Goal: Transaction & Acquisition: Purchase product/service

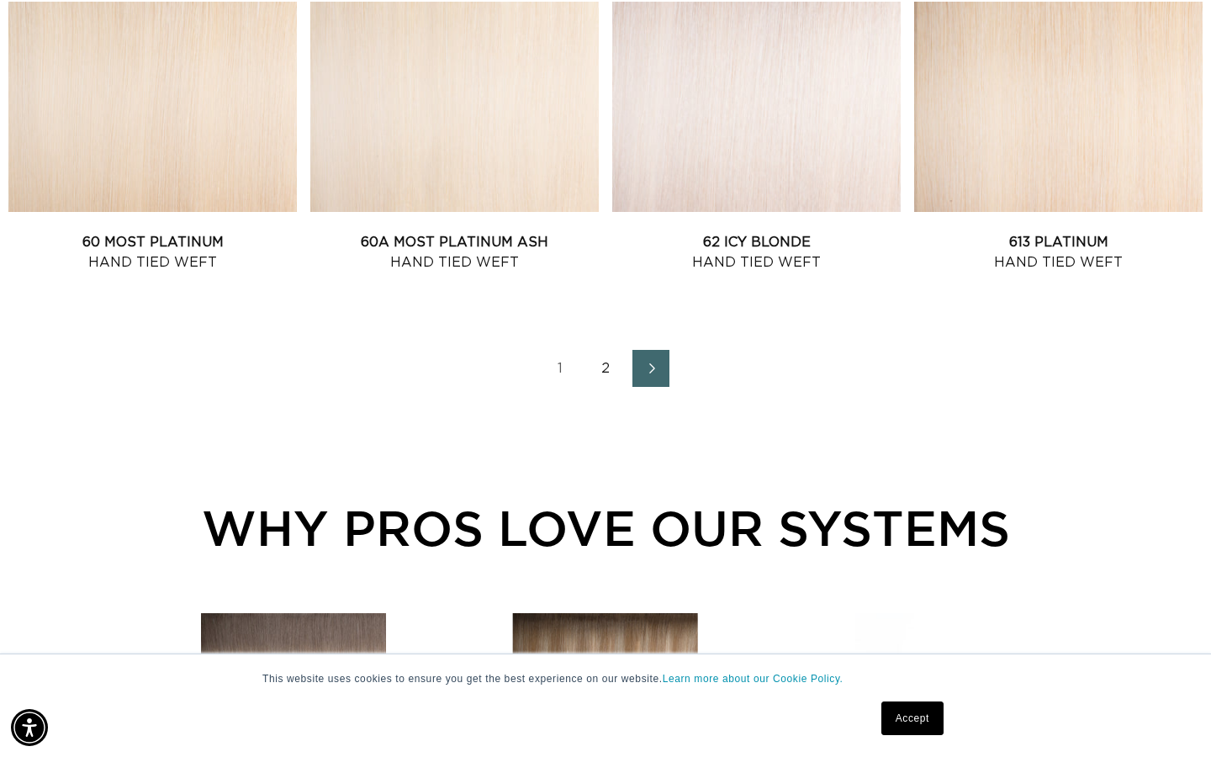
click at [610, 381] on link "2" at bounding box center [605, 368] width 37 height 37
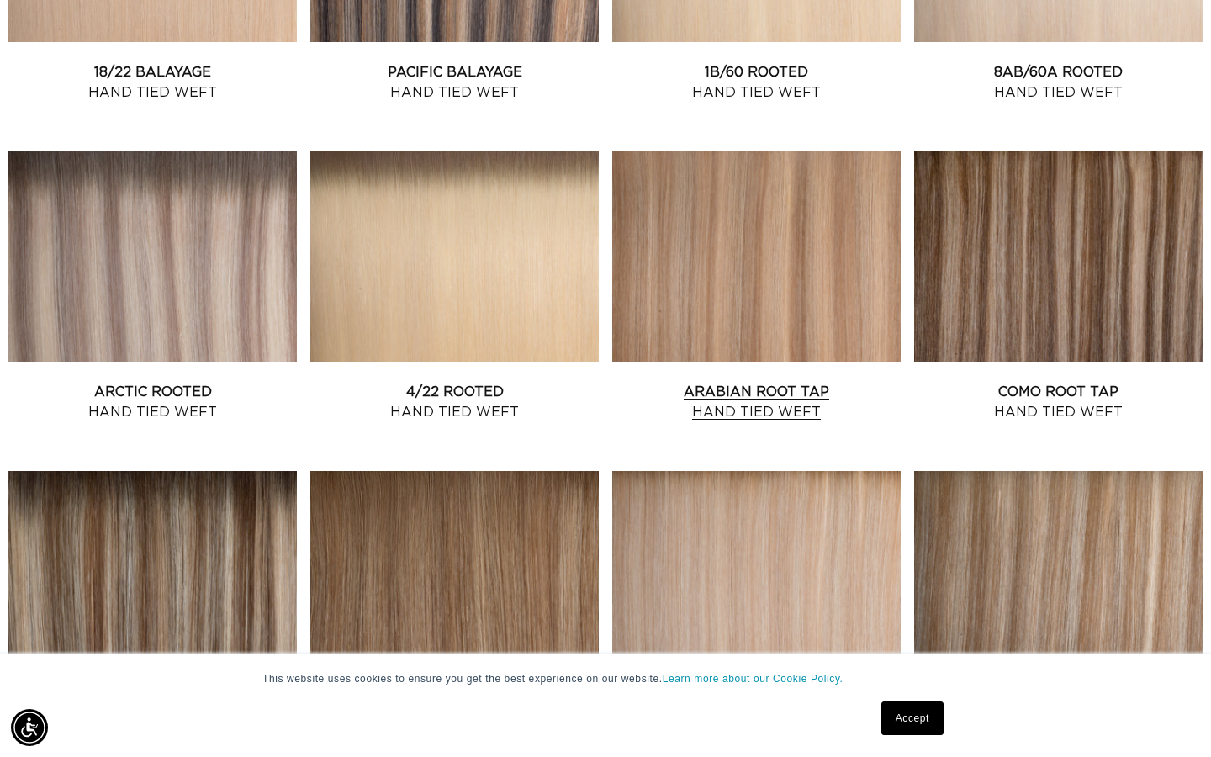
scroll to position [1543, 4]
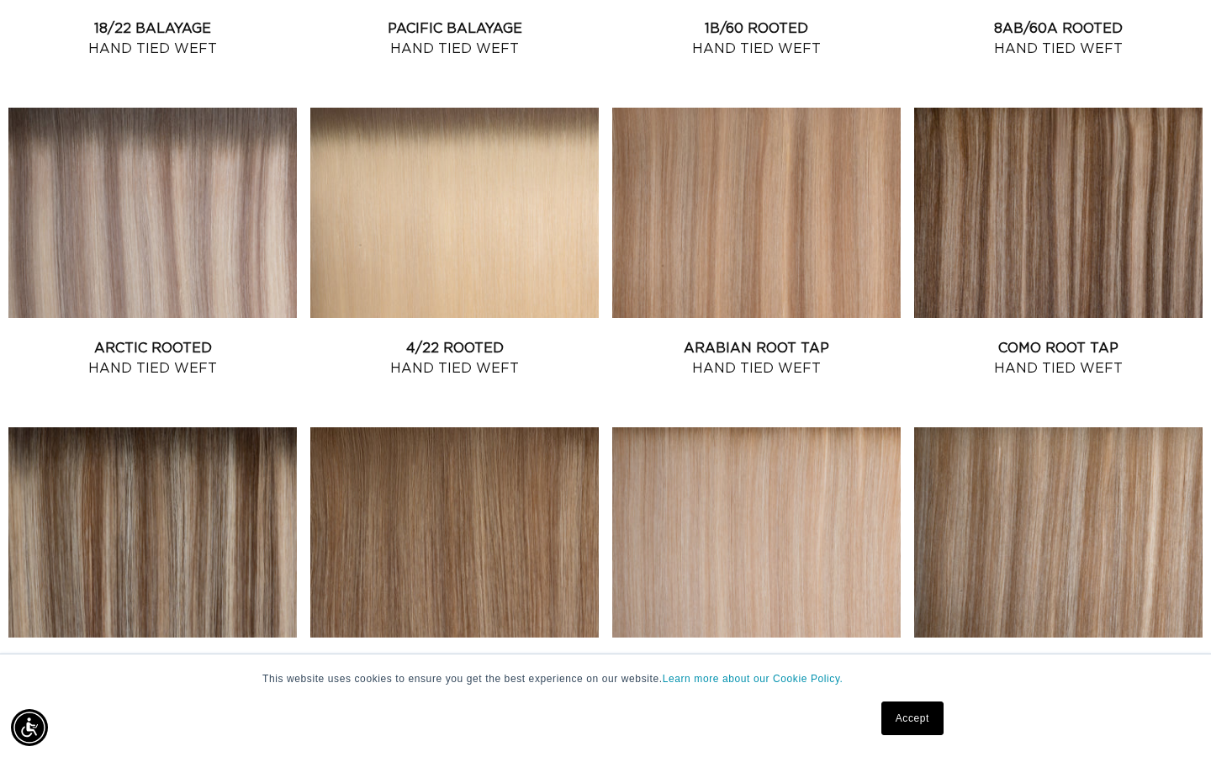
click at [214, 657] on link "Echo Root Tap Hand Tied Weft" at bounding box center [152, 677] width 288 height 40
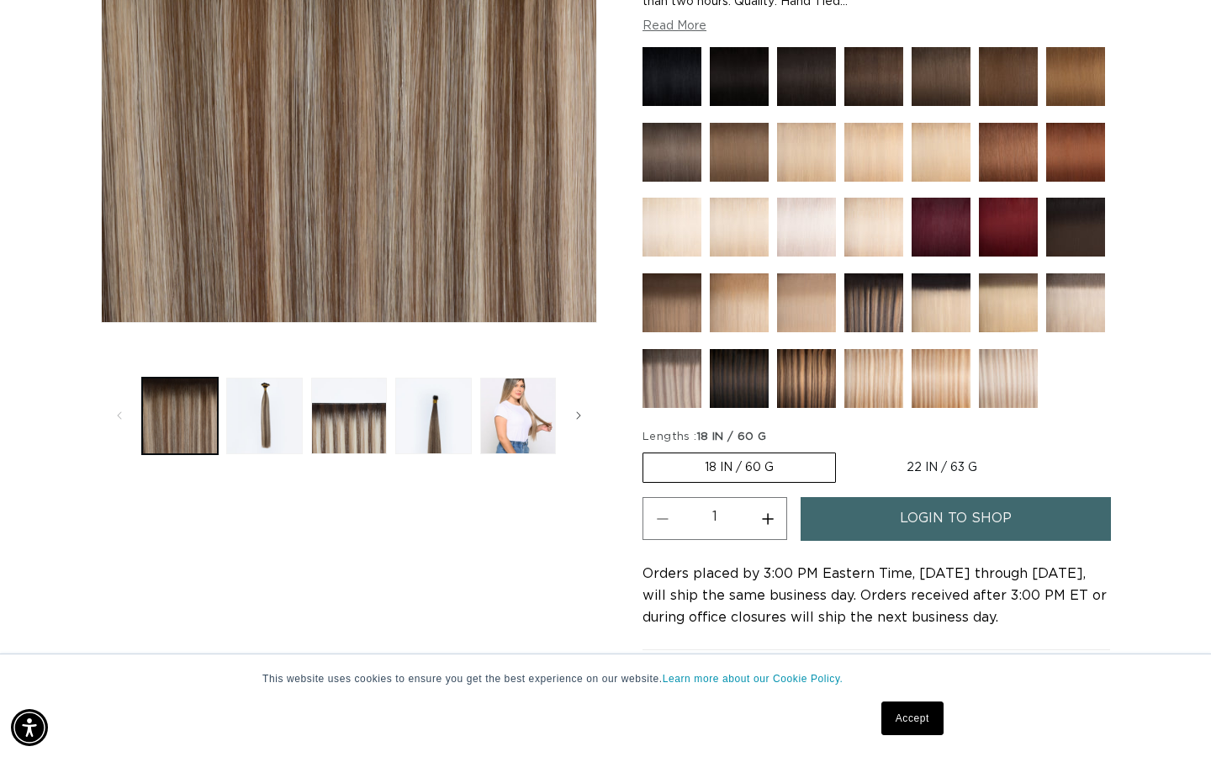
scroll to position [0, 2183]
click at [661, 465] on label "18 IN / 60 G Variant sold out or unavailable" at bounding box center [738, 467] width 193 height 30
click at [647, 450] on input "18 IN / 60 G Variant sold out or unavailable" at bounding box center [647, 449] width 1 height 1
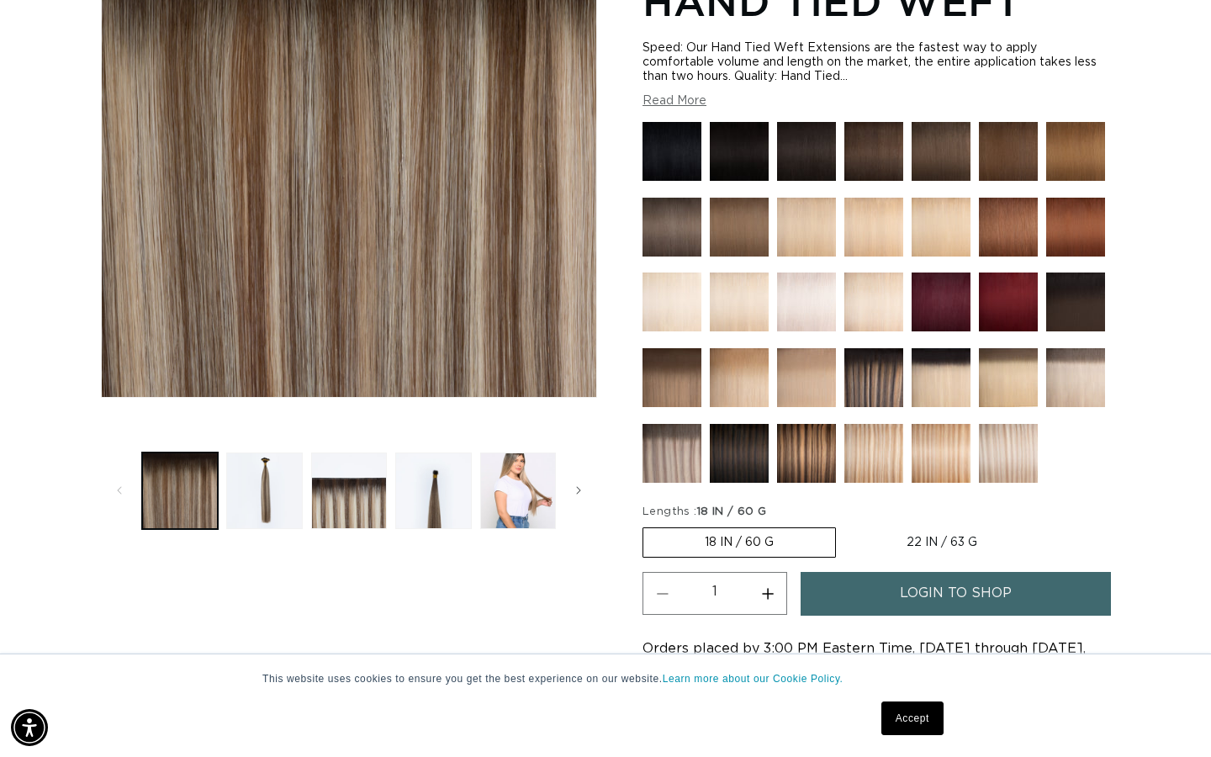
scroll to position [0, 1091]
click at [1018, 590] on link "login to shop" at bounding box center [955, 593] width 310 height 43
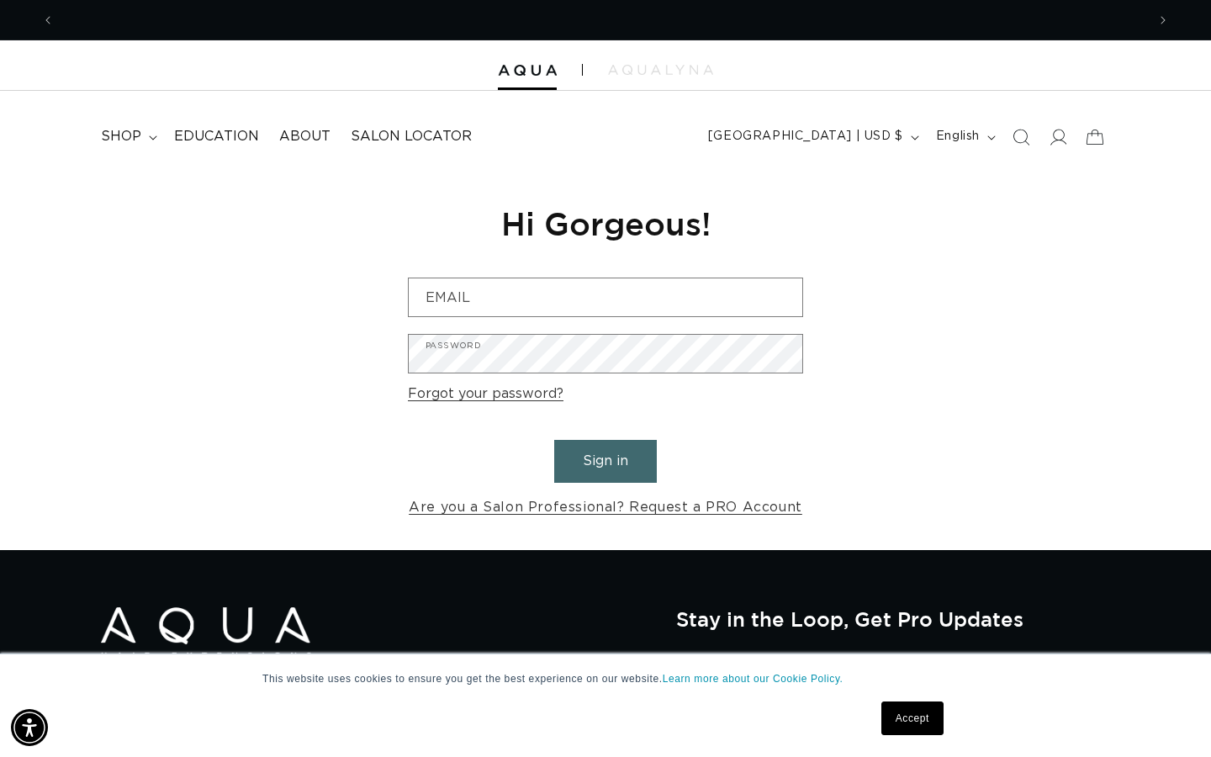
scroll to position [0, 2183]
click at [909, 738] on div "Accept" at bounding box center [912, 718] width 72 height 44
click at [908, 717] on link "Accept" at bounding box center [912, 718] width 62 height 34
